Goal: Find specific page/section: Find specific page/section

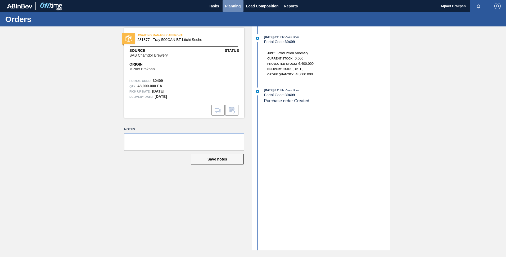
click at [230, 8] on span "Planning" at bounding box center [233, 6] width 16 height 6
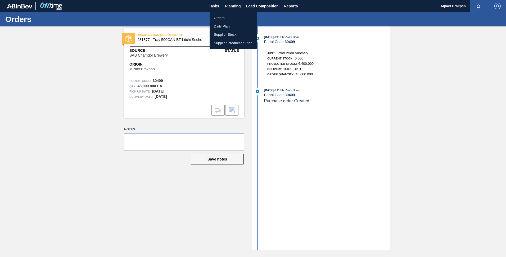
click at [222, 18] on li "Orders" at bounding box center [233, 18] width 47 height 8
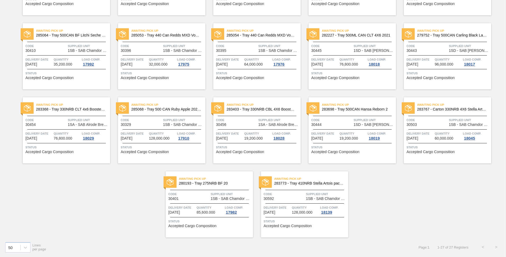
scroll to position [21, 0]
